Goal: Navigation & Orientation: Go to known website

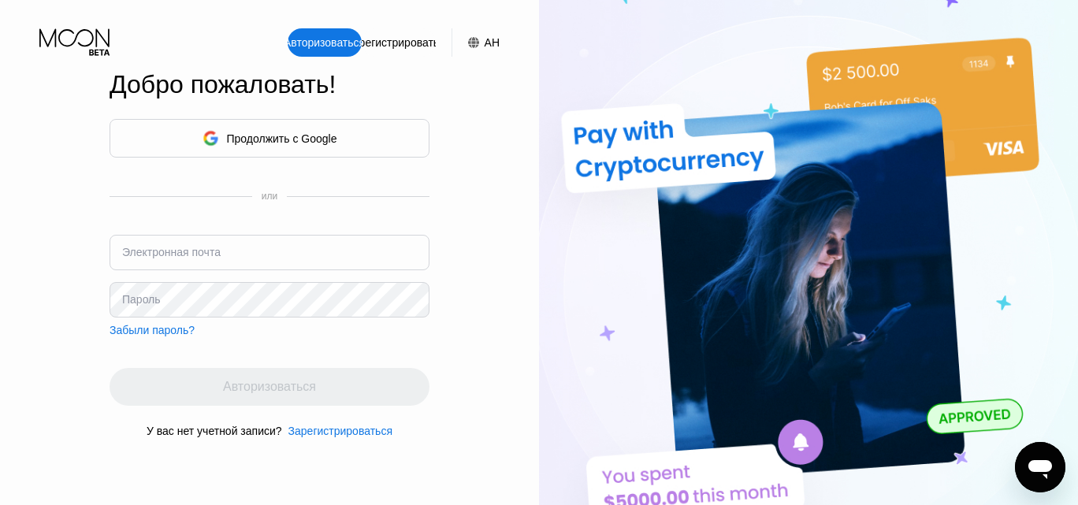
click at [253, 126] on div "Продолжить с Google" at bounding box center [269, 138] width 135 height 24
